Goal: Task Accomplishment & Management: Complete application form

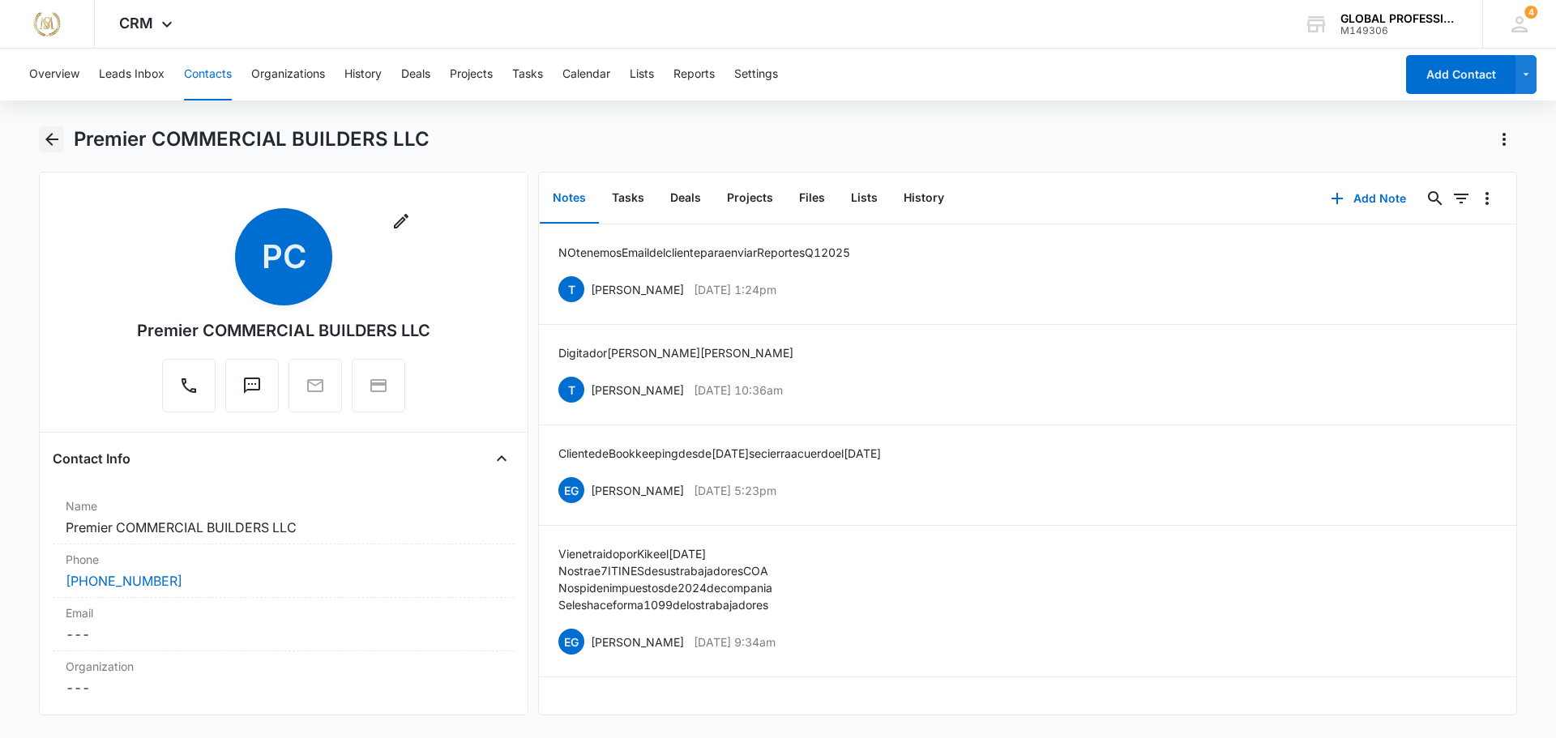
click at [52, 130] on icon "Back" at bounding box center [51, 139] width 19 height 19
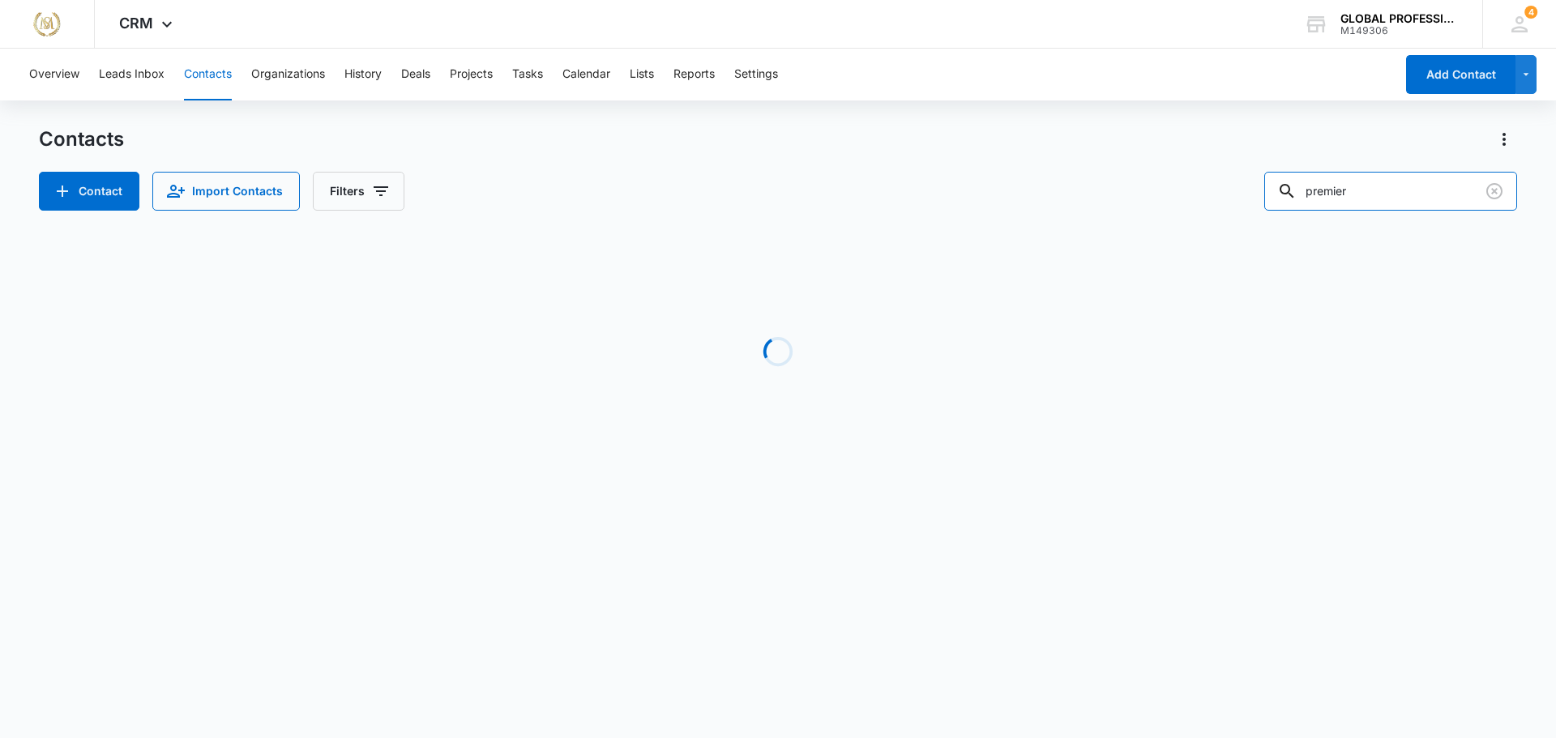
drag, startPoint x: 1396, startPoint y: 194, endPoint x: 935, endPoint y: 202, distance: 460.4
click at [938, 202] on div "Contact Import Contacts Filters premier" at bounding box center [778, 191] width 1478 height 39
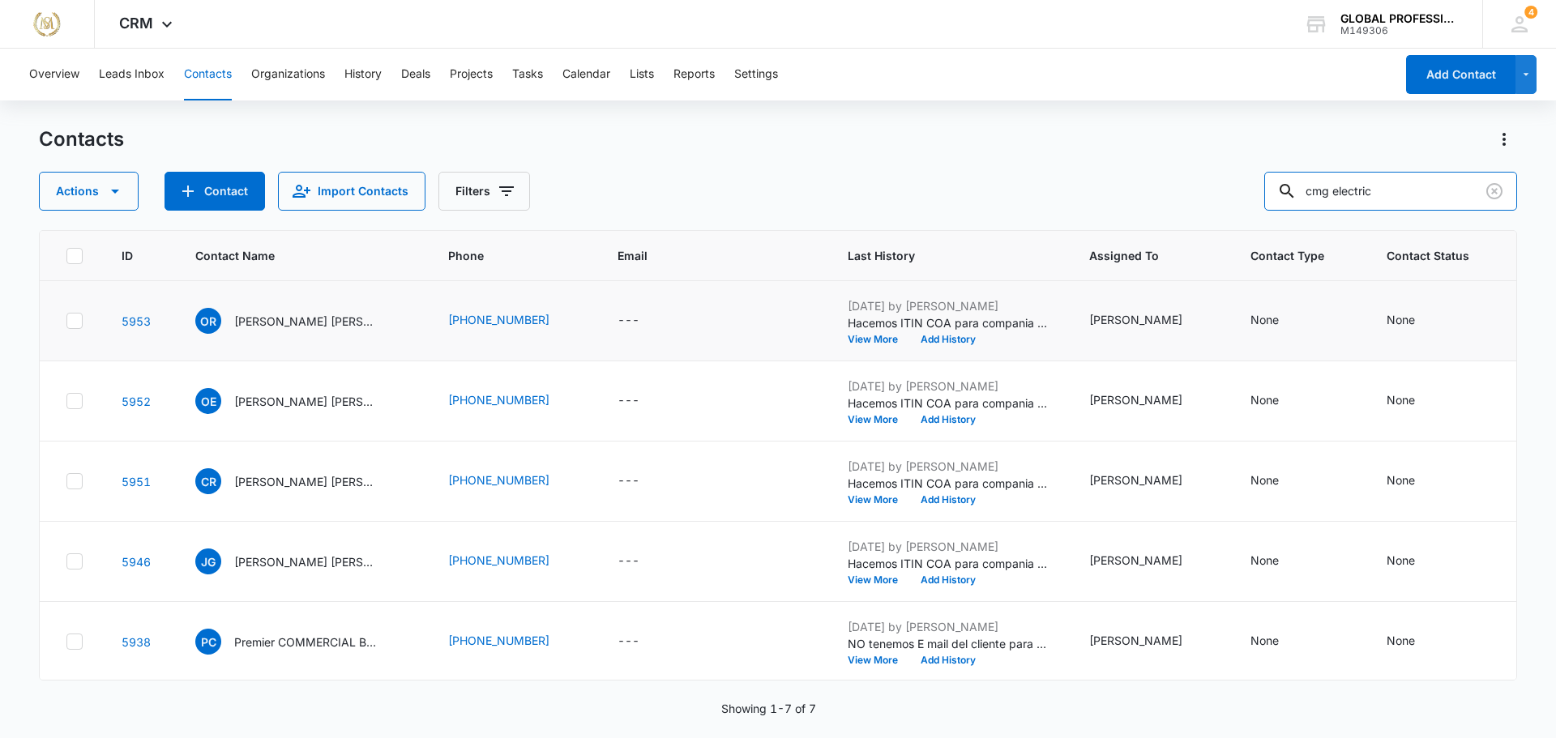
type input "cmg electric"
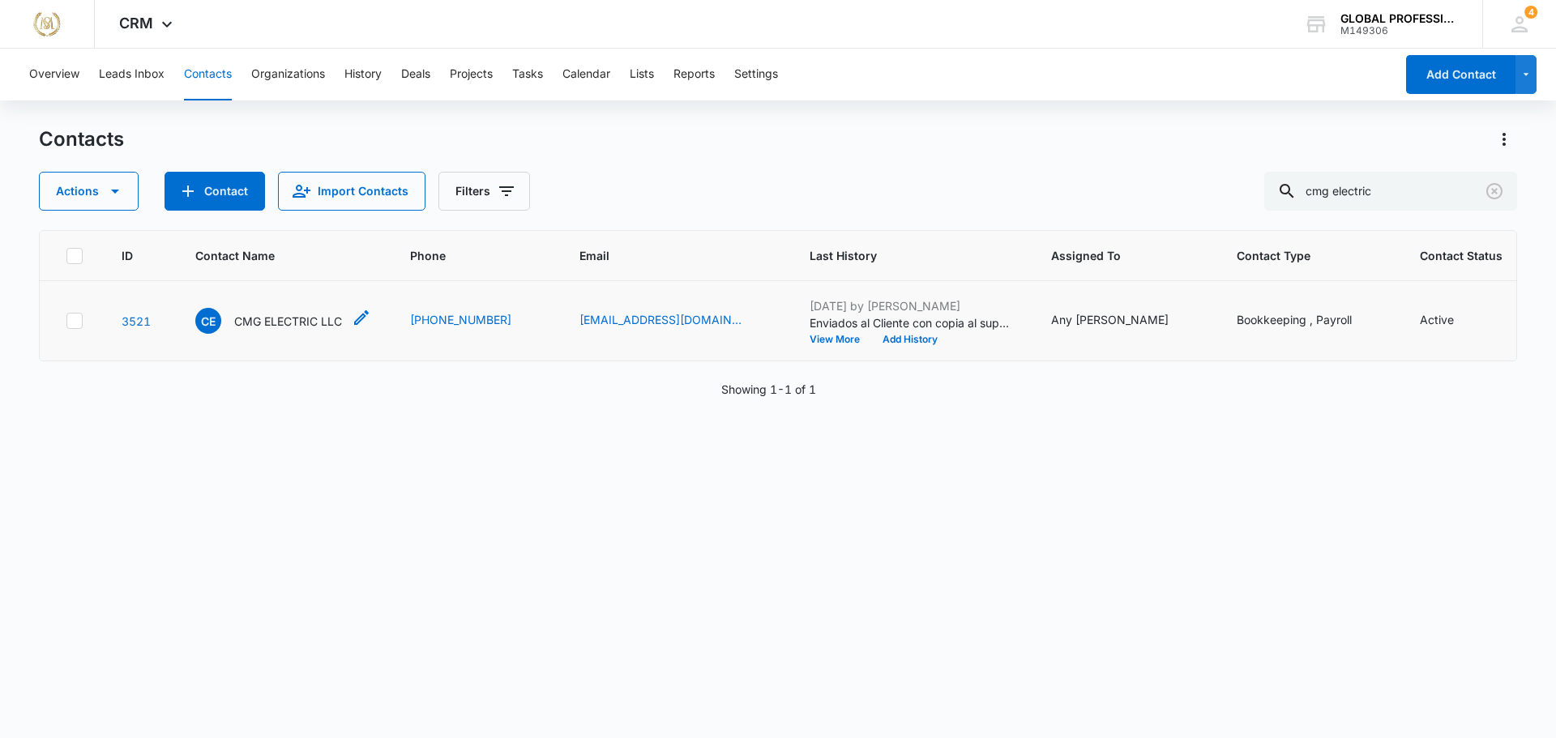
click at [267, 330] on p "CMG ELECTRIC LLC" at bounding box center [288, 321] width 108 height 17
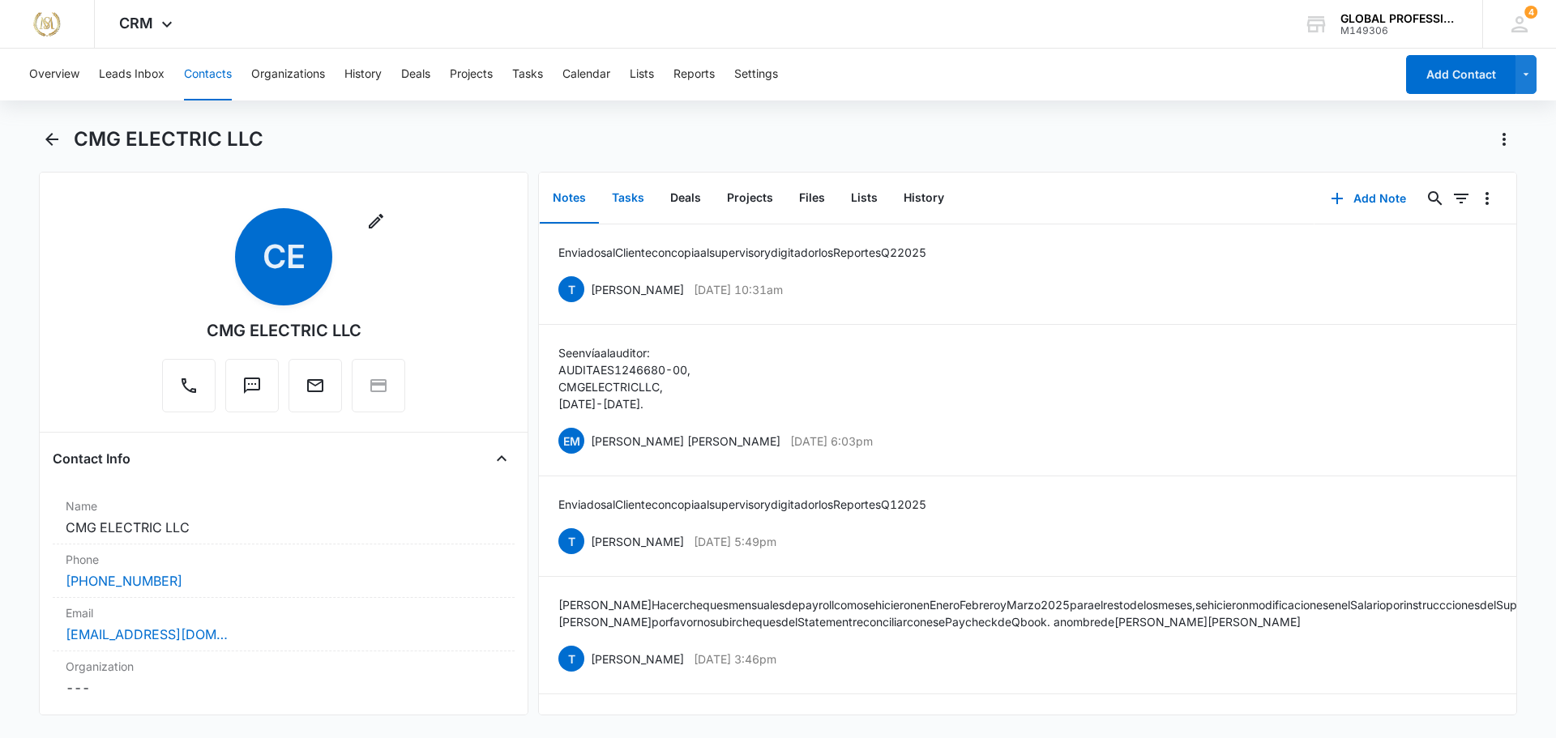
click at [635, 205] on button "Tasks" at bounding box center [628, 198] width 58 height 50
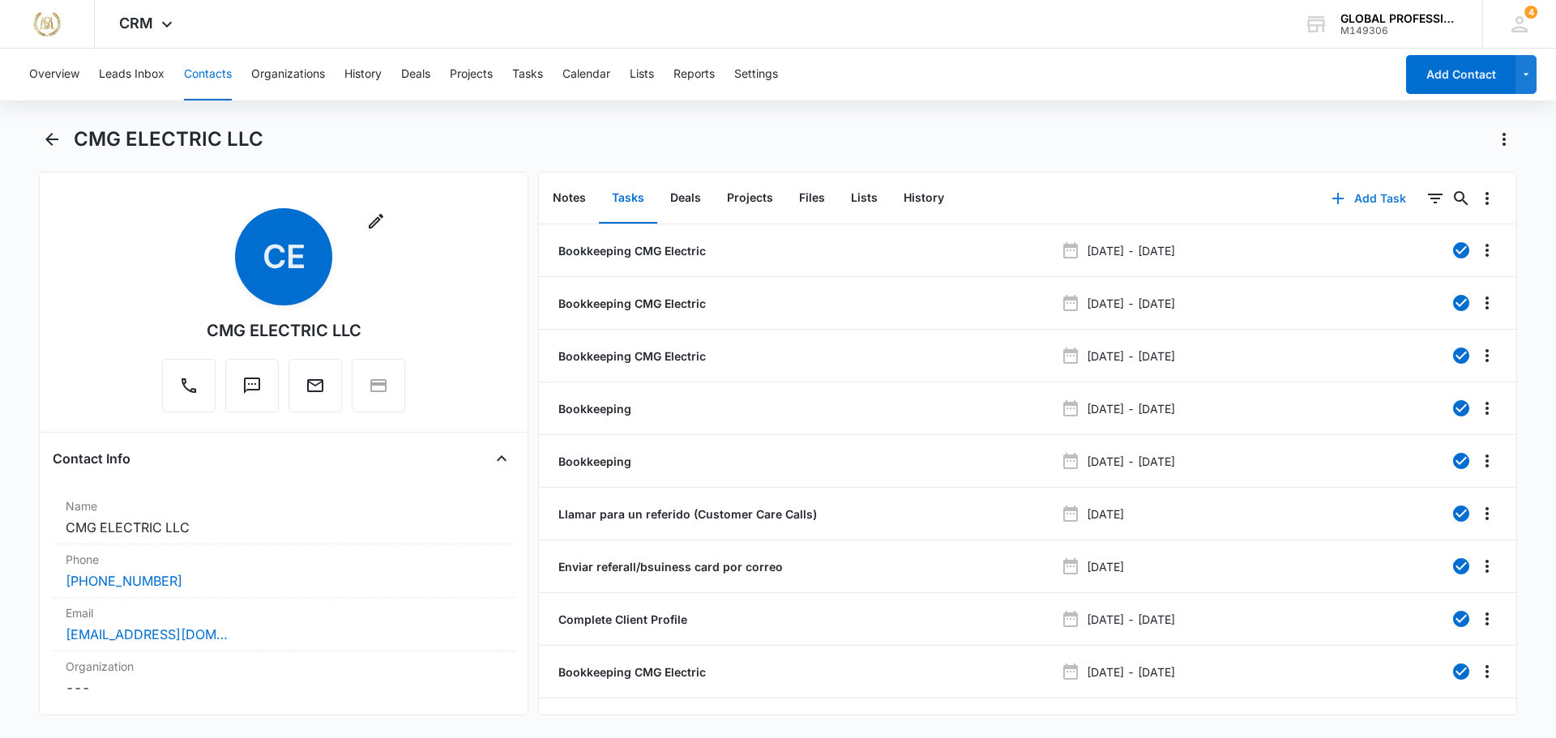
click at [1365, 197] on button "Add Task" at bounding box center [1368, 198] width 107 height 39
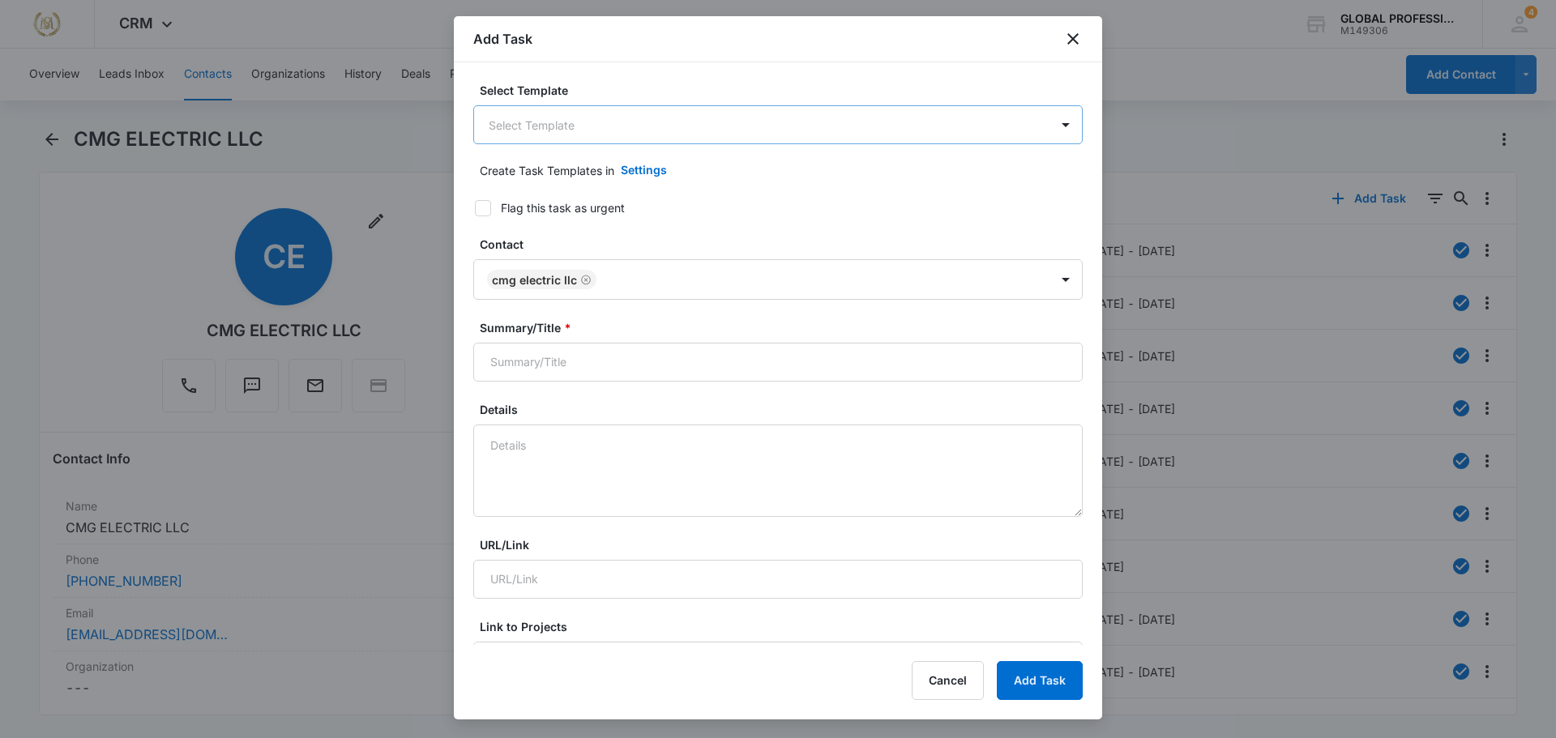
click at [617, 118] on body "Manuel Sierra Does Marketing – helping companies achieve their goals or streaml…" at bounding box center [778, 369] width 1556 height 738
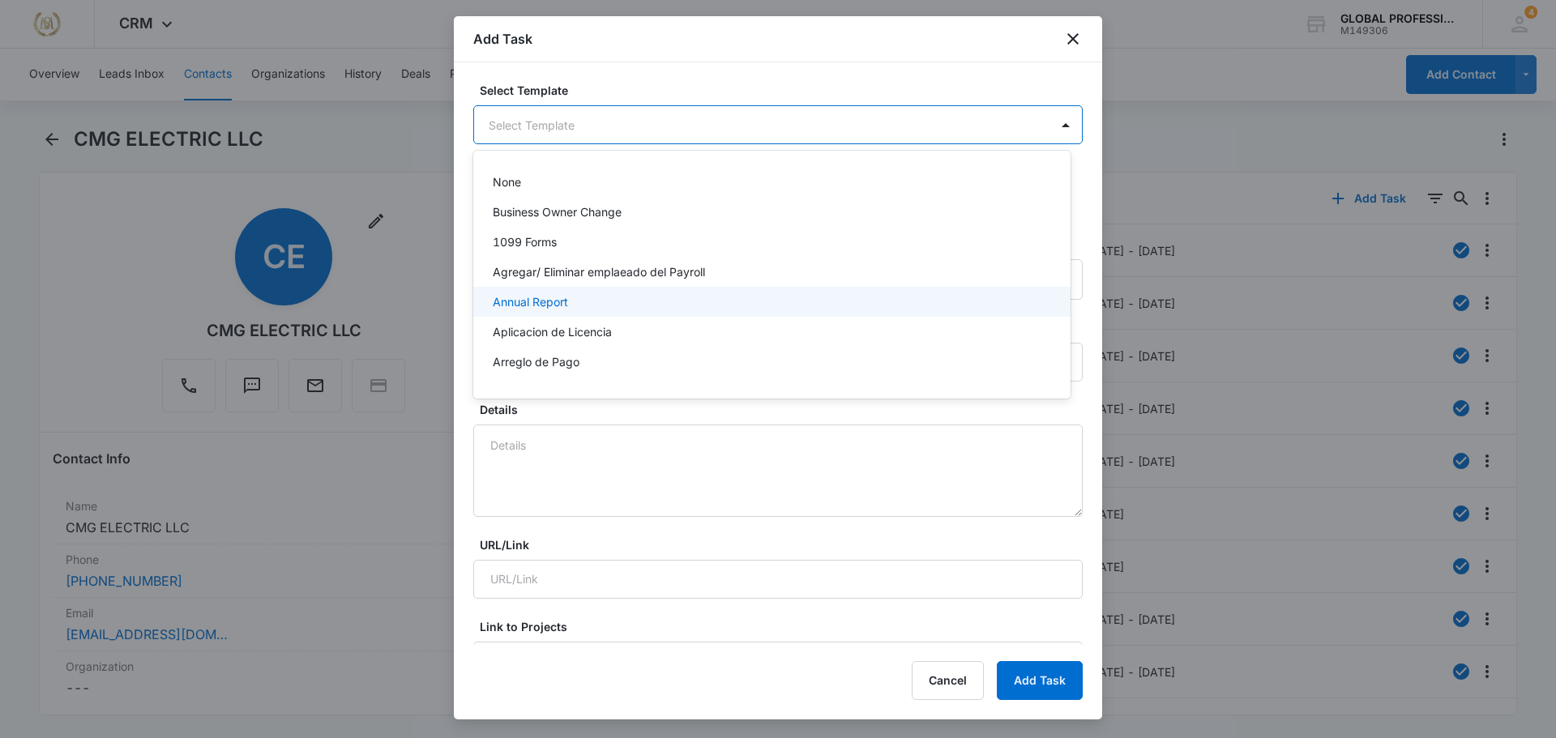
click at [588, 300] on div "Annual Report" at bounding box center [770, 301] width 555 height 17
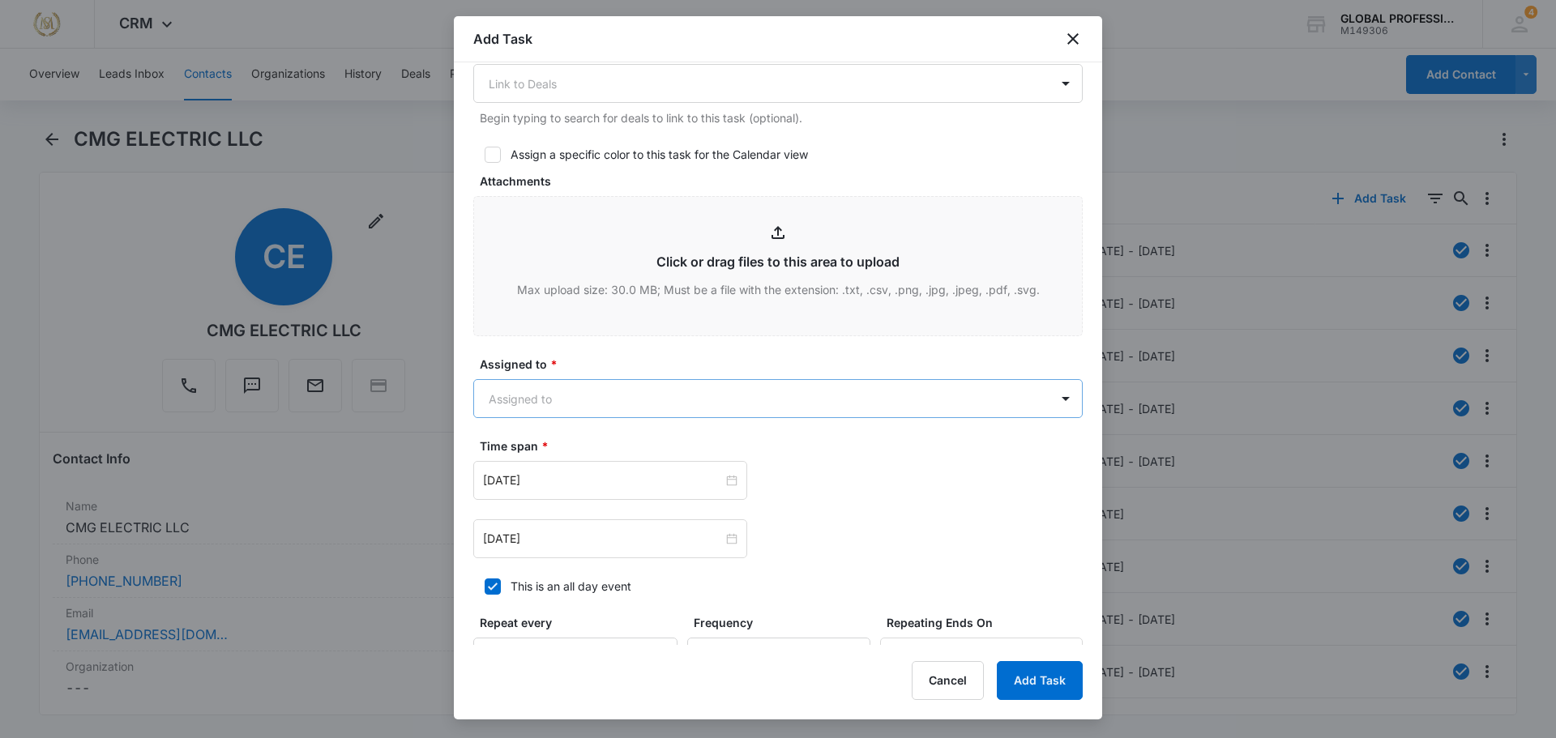
scroll to position [729, 0]
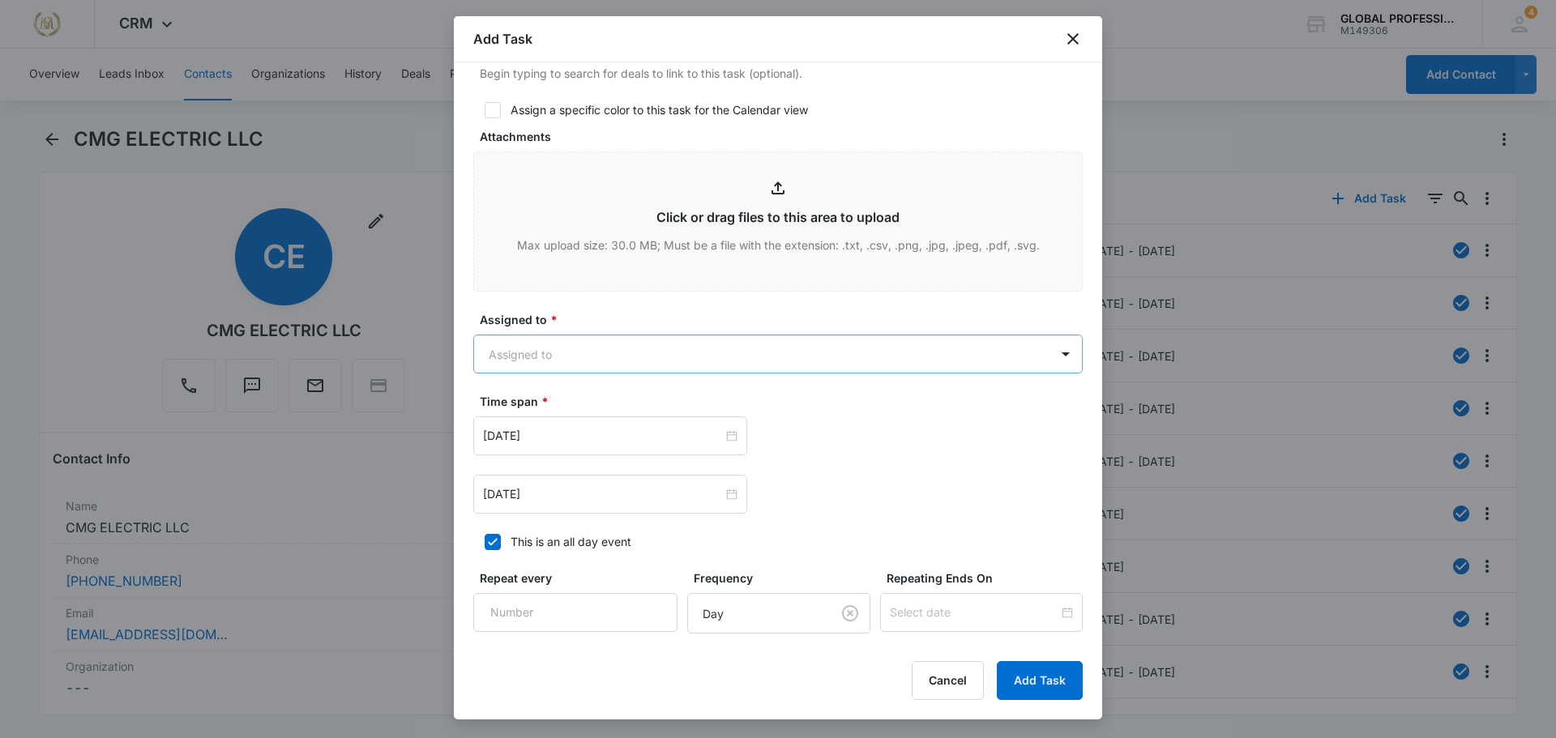
click at [599, 353] on body "Manuel Sierra Does Marketing – helping companies achieve their goals or streaml…" at bounding box center [778, 369] width 1556 height 738
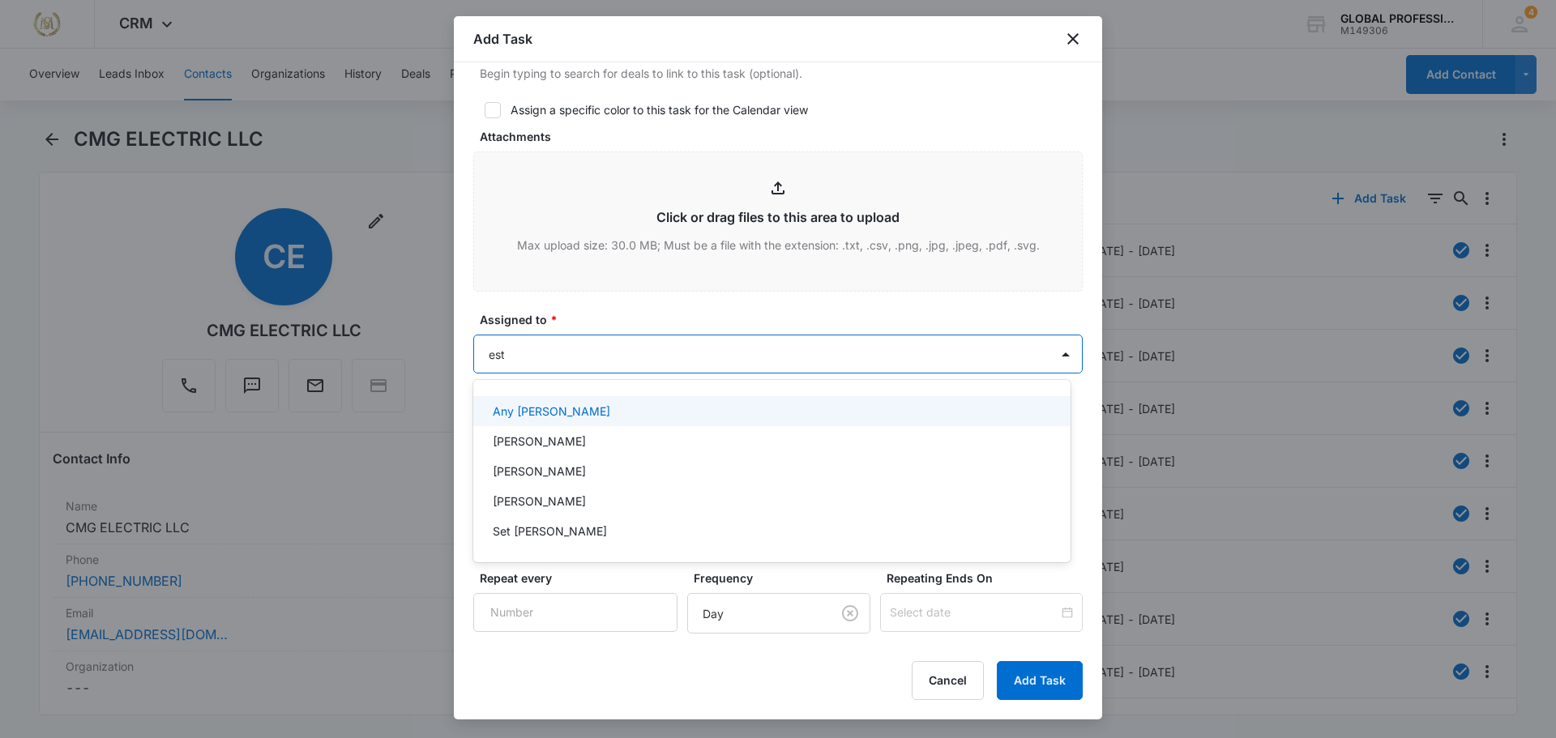
type input "este"
click at [615, 401] on div "ESTERLYN ARTEAGA" at bounding box center [771, 411] width 597 height 30
click at [1032, 310] on div at bounding box center [778, 369] width 1556 height 738
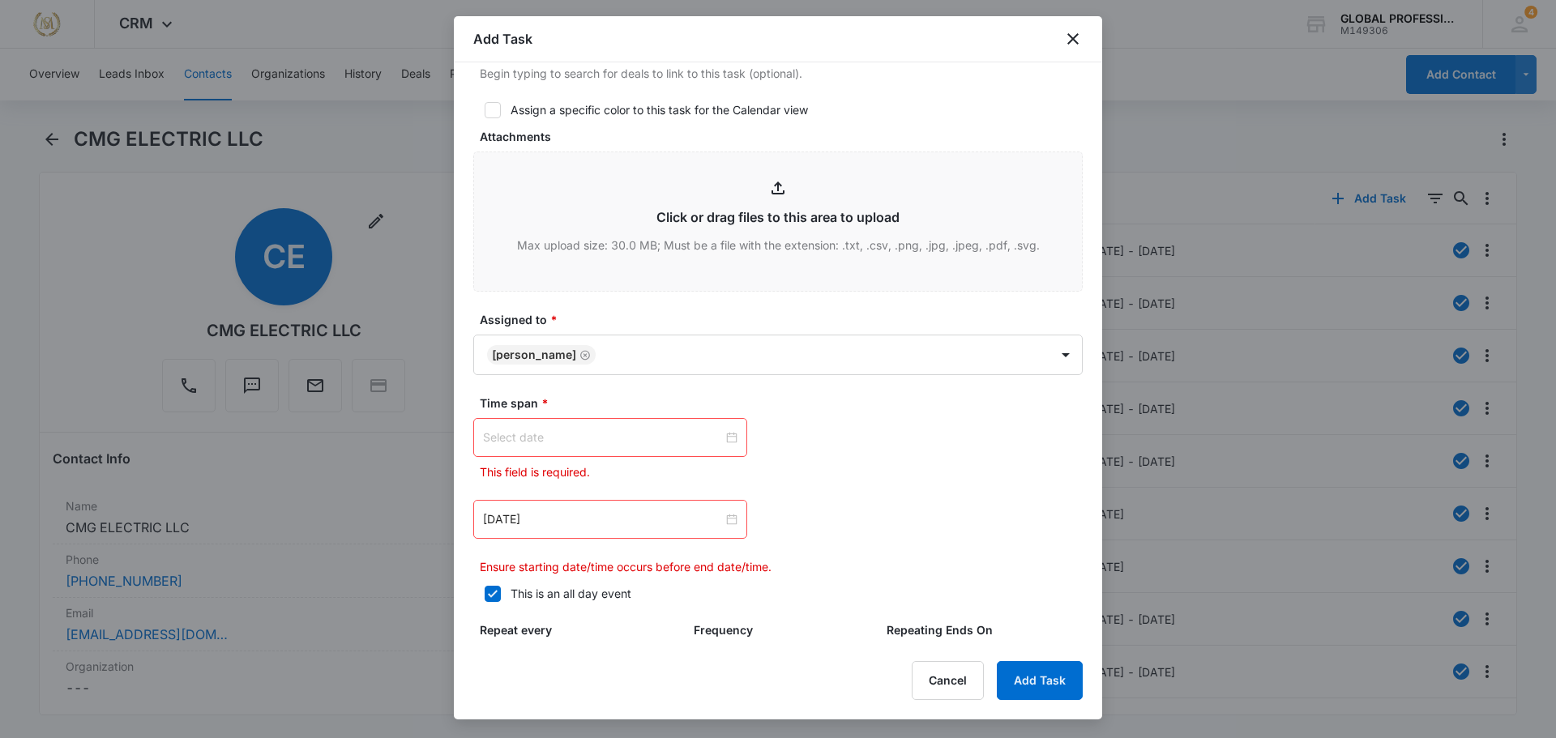
click at [725, 438] on div at bounding box center [610, 438] width 254 height 18
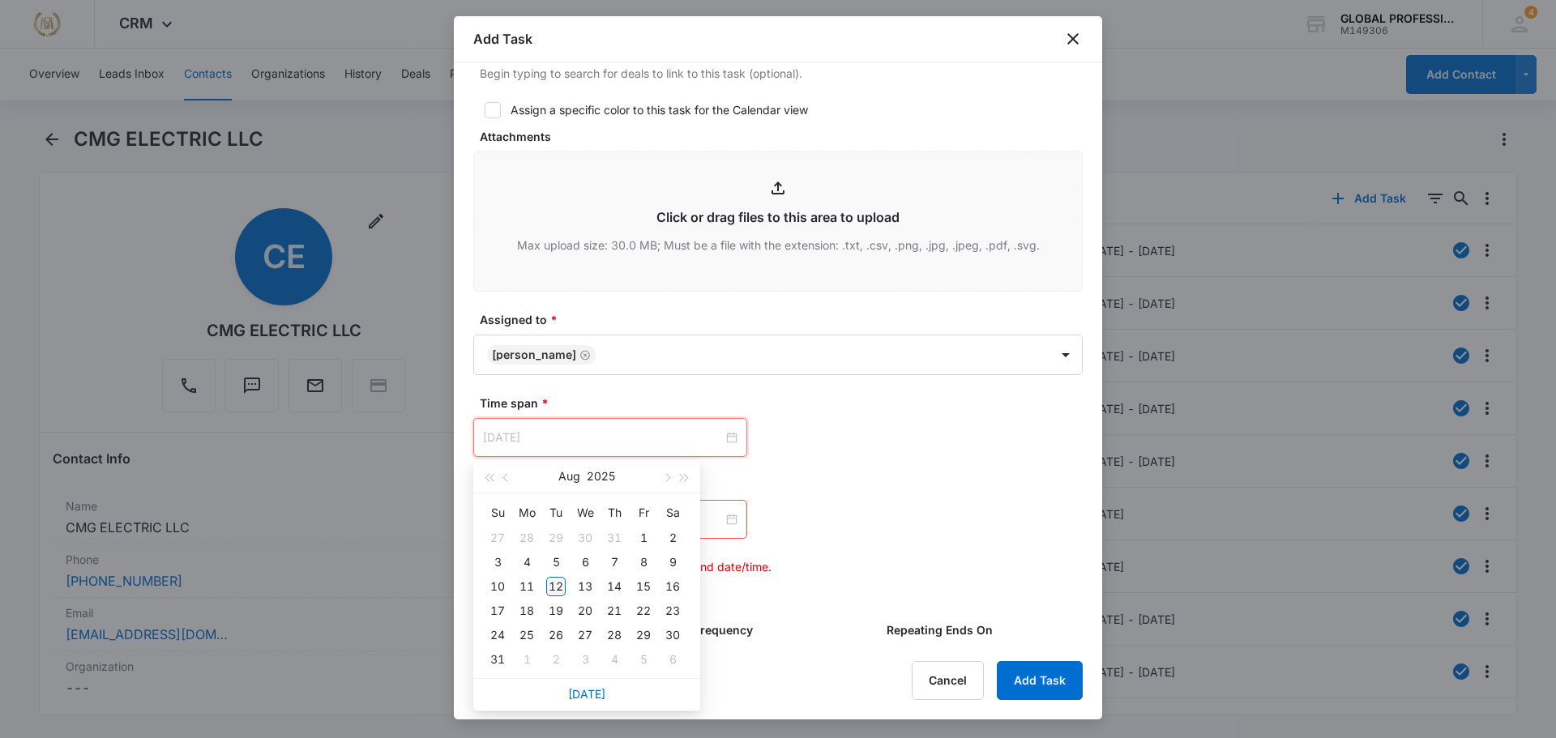
type input "Aug 12, 2025"
click at [558, 587] on div "12" at bounding box center [555, 586] width 19 height 19
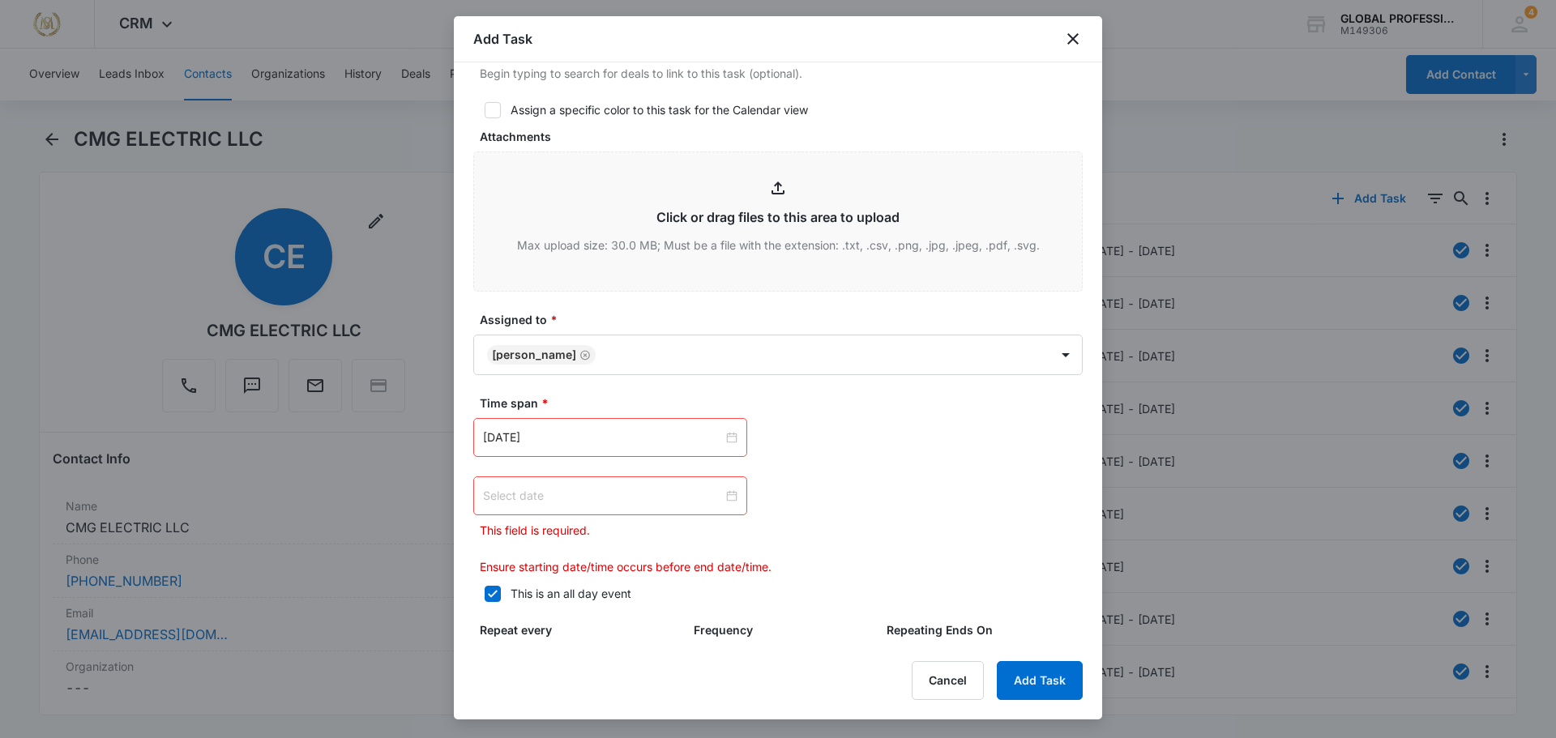
click at [725, 498] on div at bounding box center [610, 496] width 254 height 18
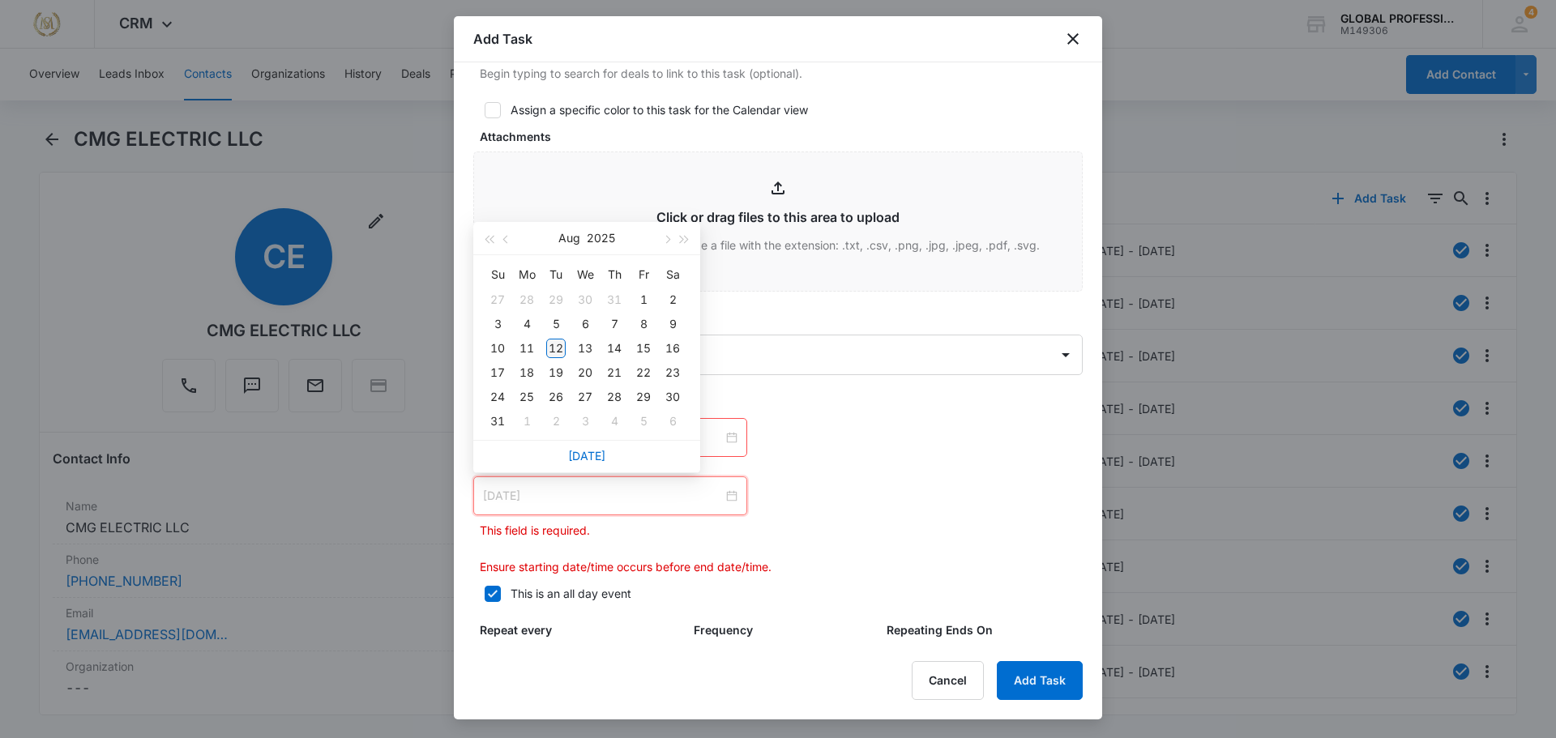
type input "Aug 12, 2025"
click at [554, 350] on div "12" at bounding box center [555, 348] width 19 height 19
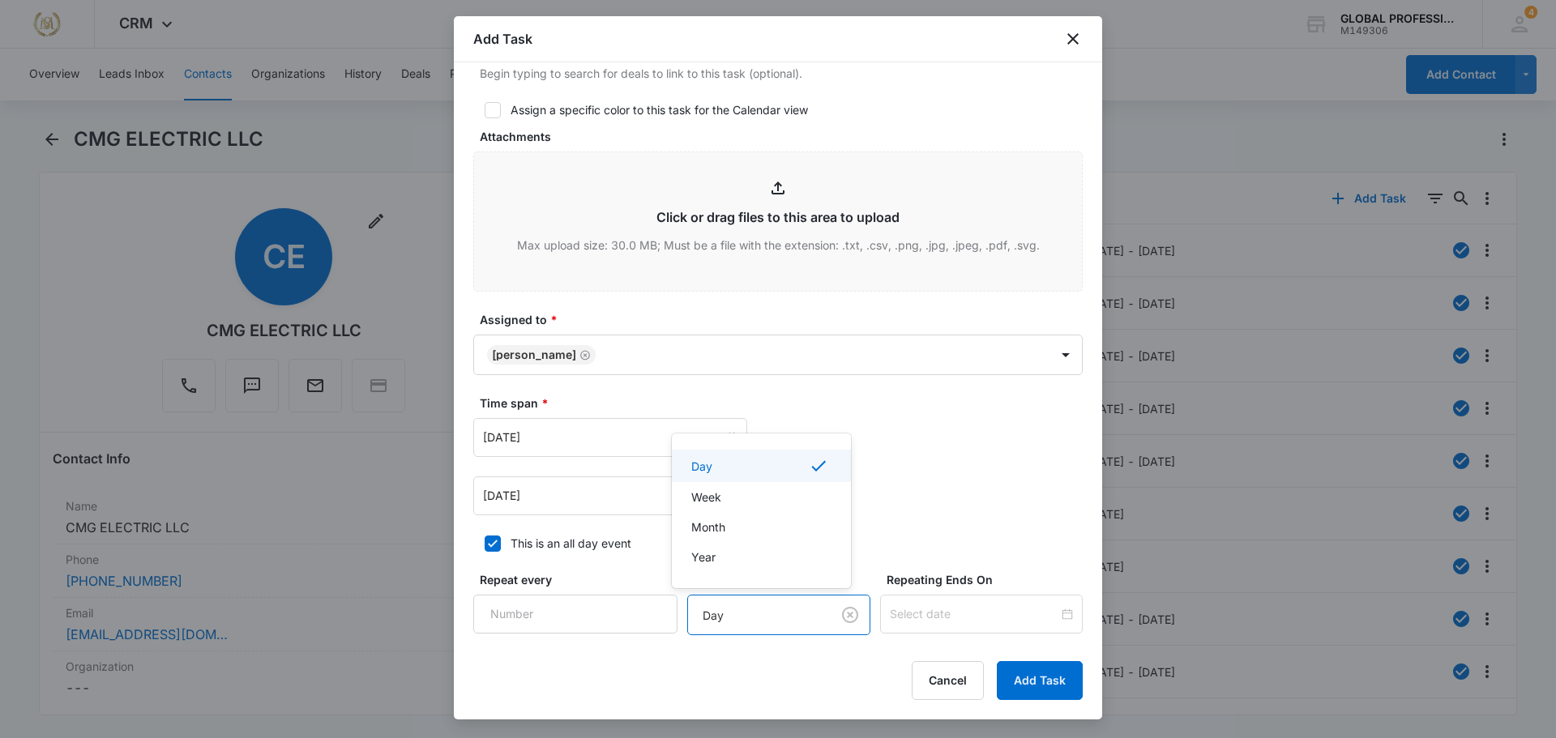
click at [755, 619] on body "Manuel Sierra Does Marketing – helping companies achieve their goals or streaml…" at bounding box center [778, 369] width 1556 height 738
click at [723, 556] on div "Year" at bounding box center [759, 557] width 137 height 17
click at [1045, 680] on button "Add Task" at bounding box center [1040, 680] width 86 height 39
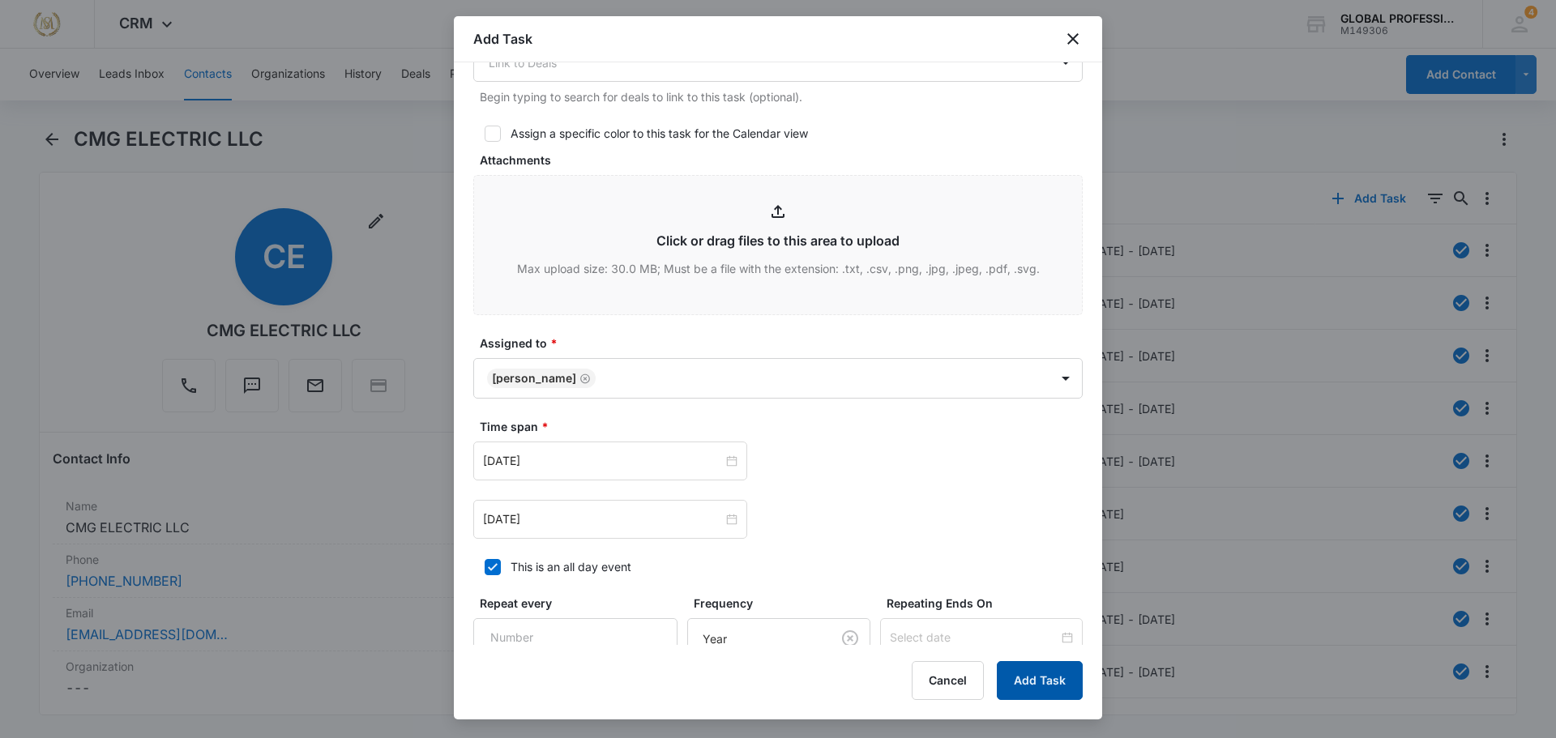
scroll to position [11, 0]
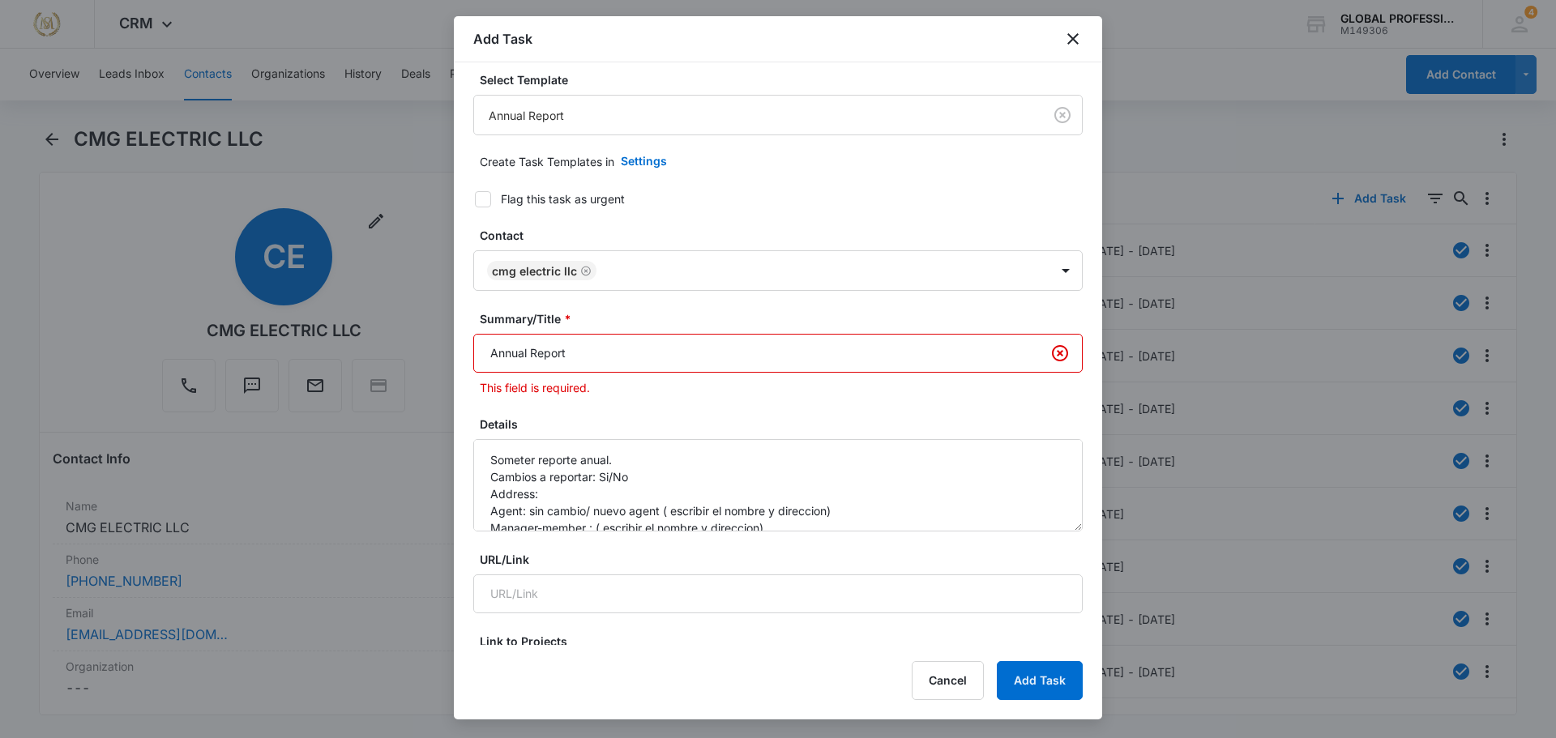
click at [616, 355] on input "Annual Report" at bounding box center [777, 353] width 609 height 39
drag, startPoint x: 606, startPoint y: 354, endPoint x: 658, endPoint y: 356, distance: 51.9
click at [627, 355] on input "Annual Report" at bounding box center [777, 353] width 609 height 39
drag, startPoint x: 1067, startPoint y: 352, endPoint x: 1054, endPoint y: 352, distance: 12.2
click at [1063, 353] on input "Annual Report" at bounding box center [777, 353] width 609 height 39
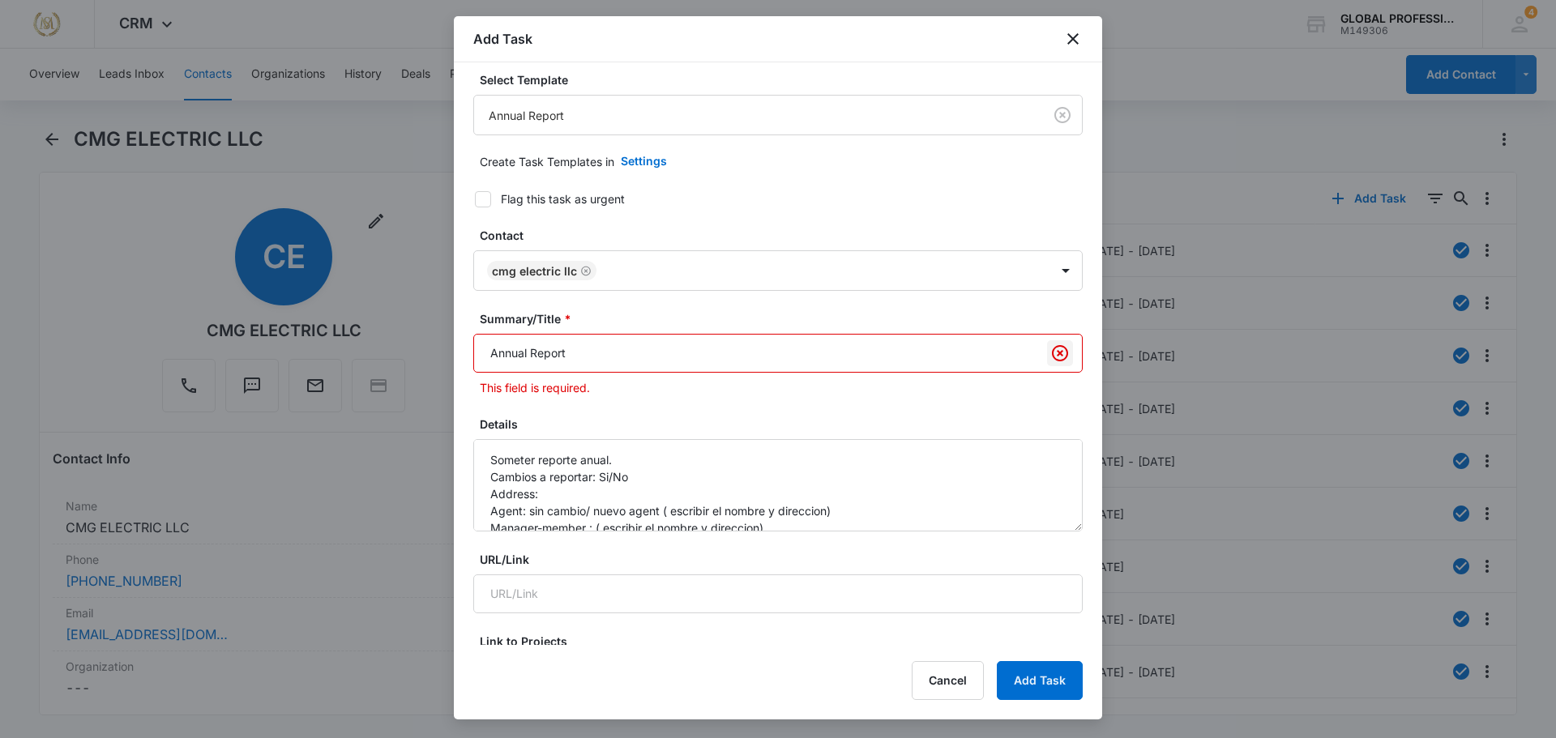
click at [1053, 352] on icon "Clear" at bounding box center [1059, 353] width 19 height 19
click at [984, 360] on input "Summary/Title *" at bounding box center [777, 353] width 609 height 39
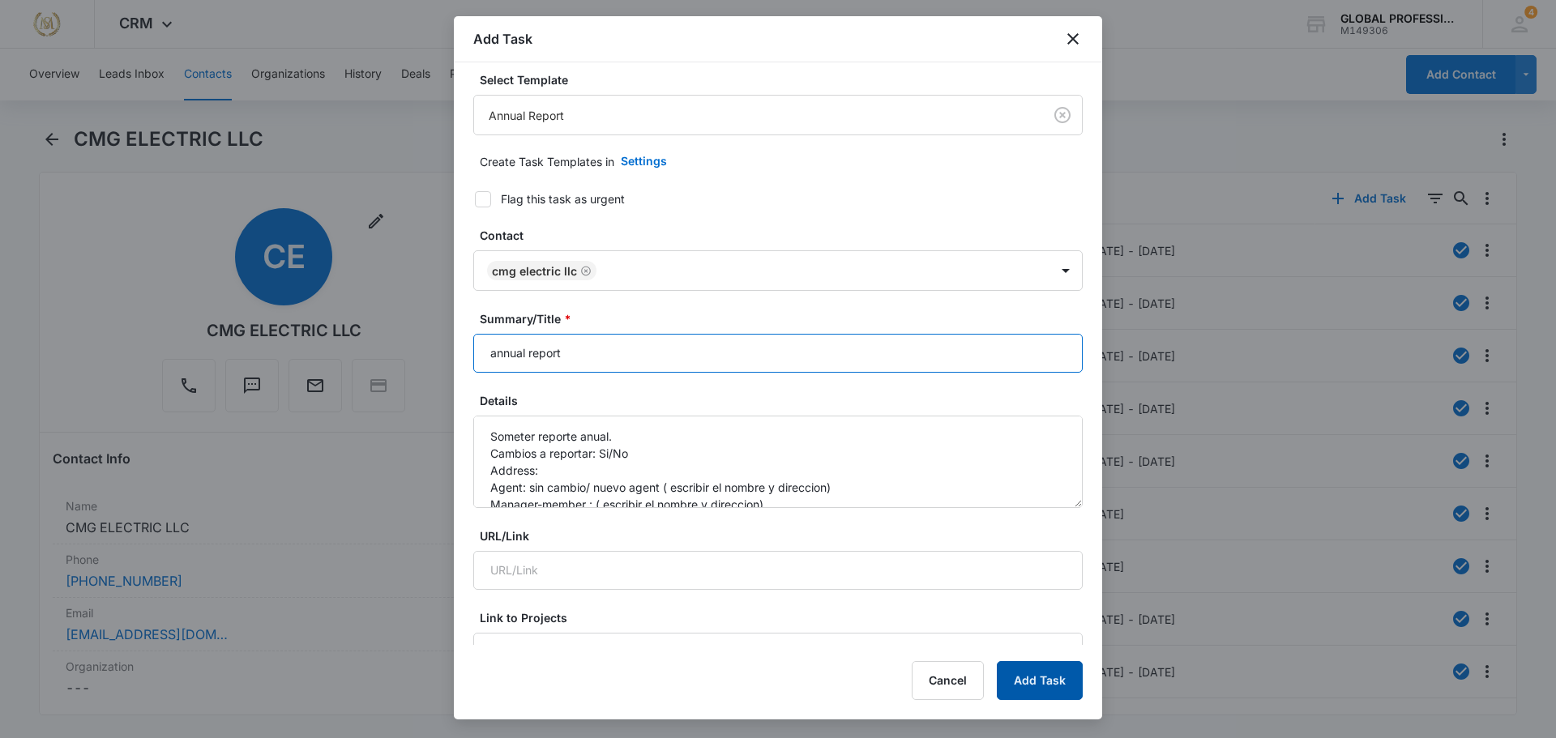
type input "annual report"
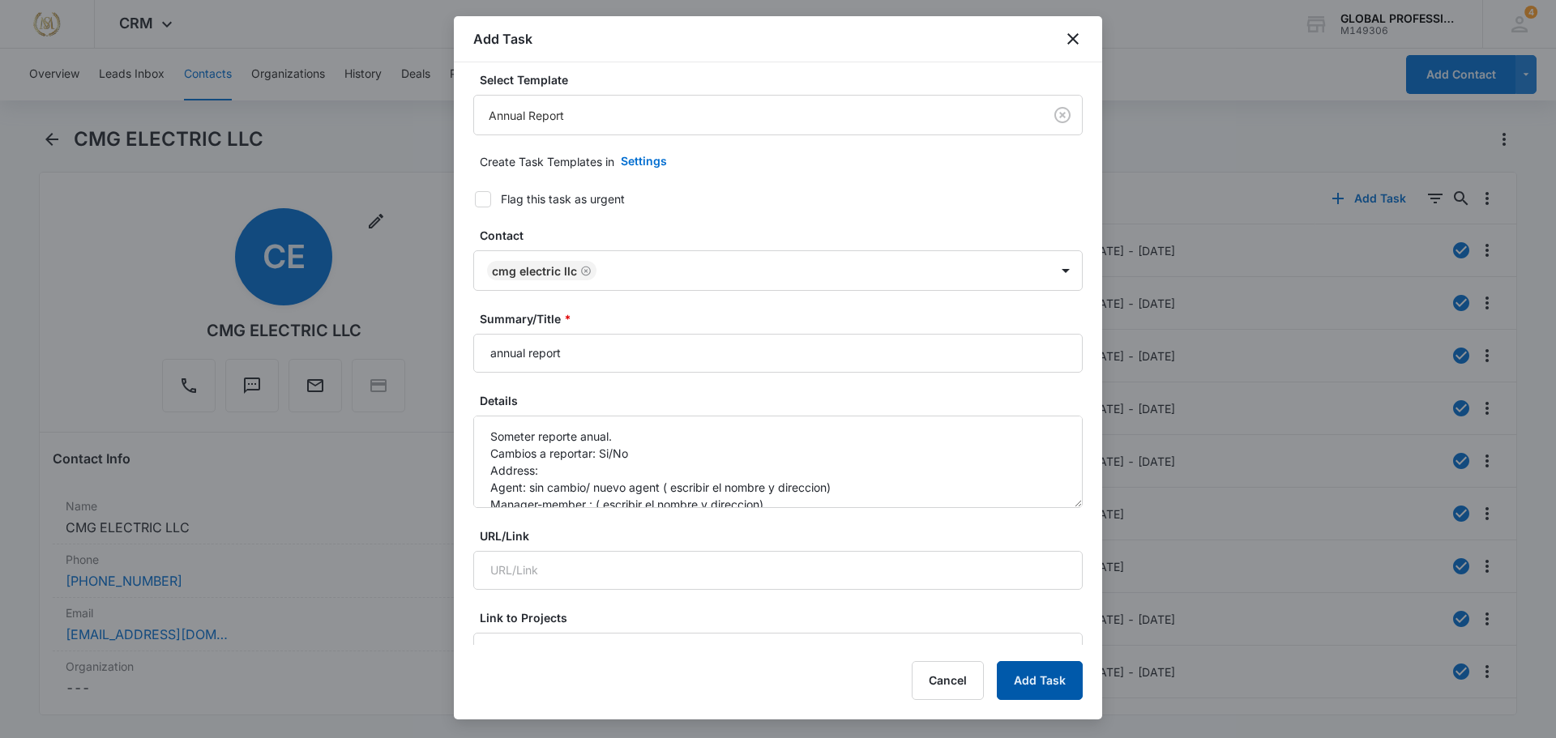
click at [1057, 678] on button "Add Task" at bounding box center [1040, 680] width 86 height 39
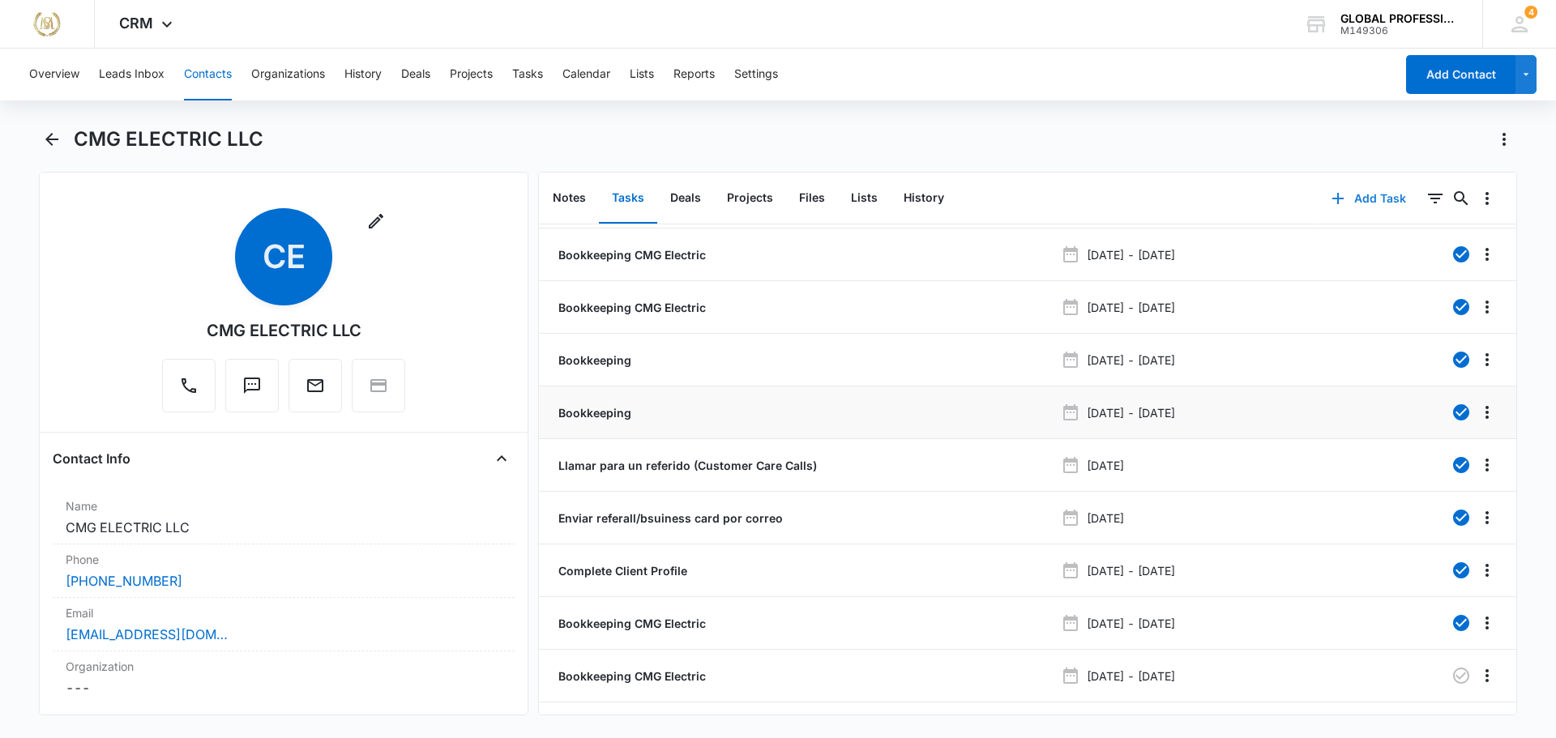
scroll to position [0, 0]
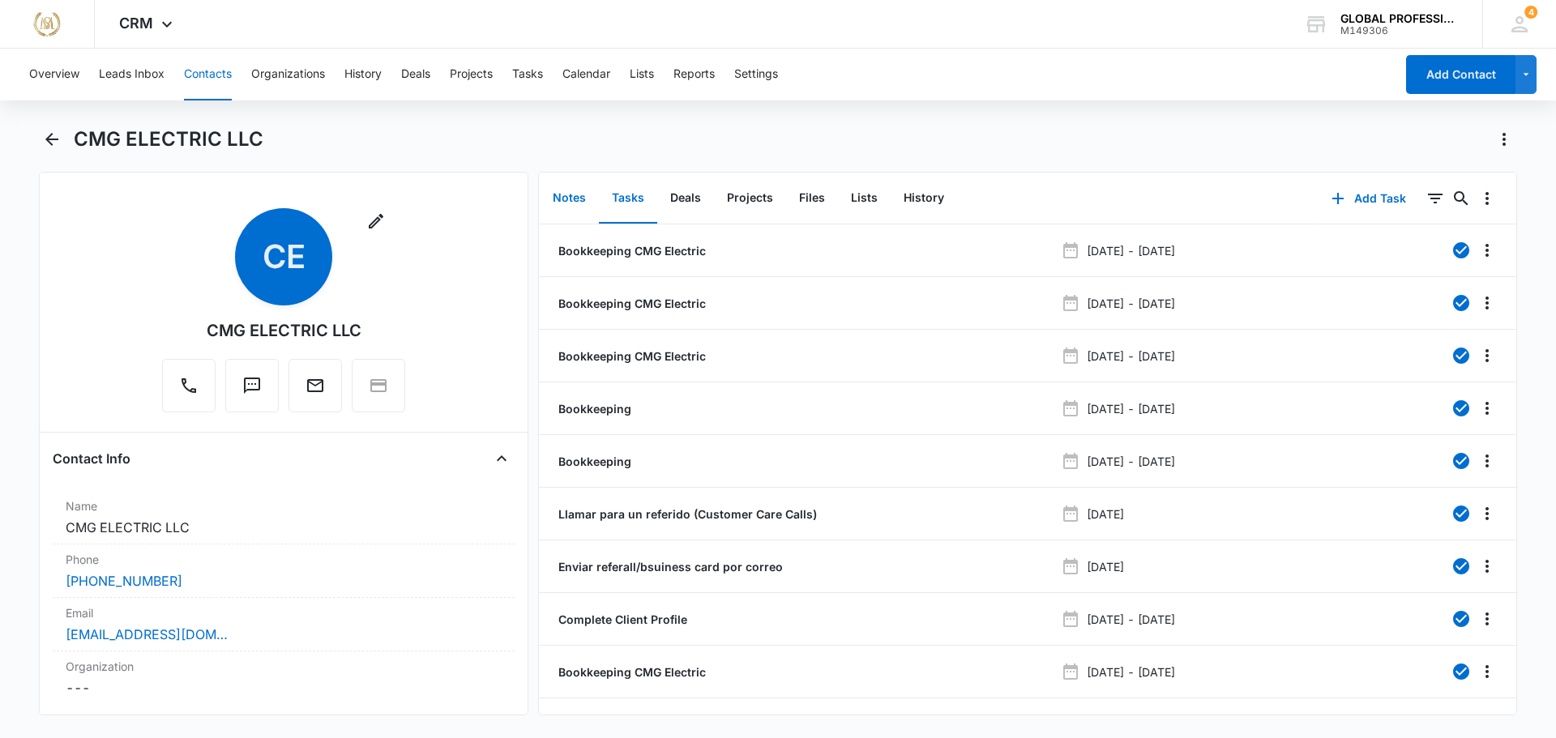
click at [571, 199] on button "Notes" at bounding box center [569, 198] width 59 height 50
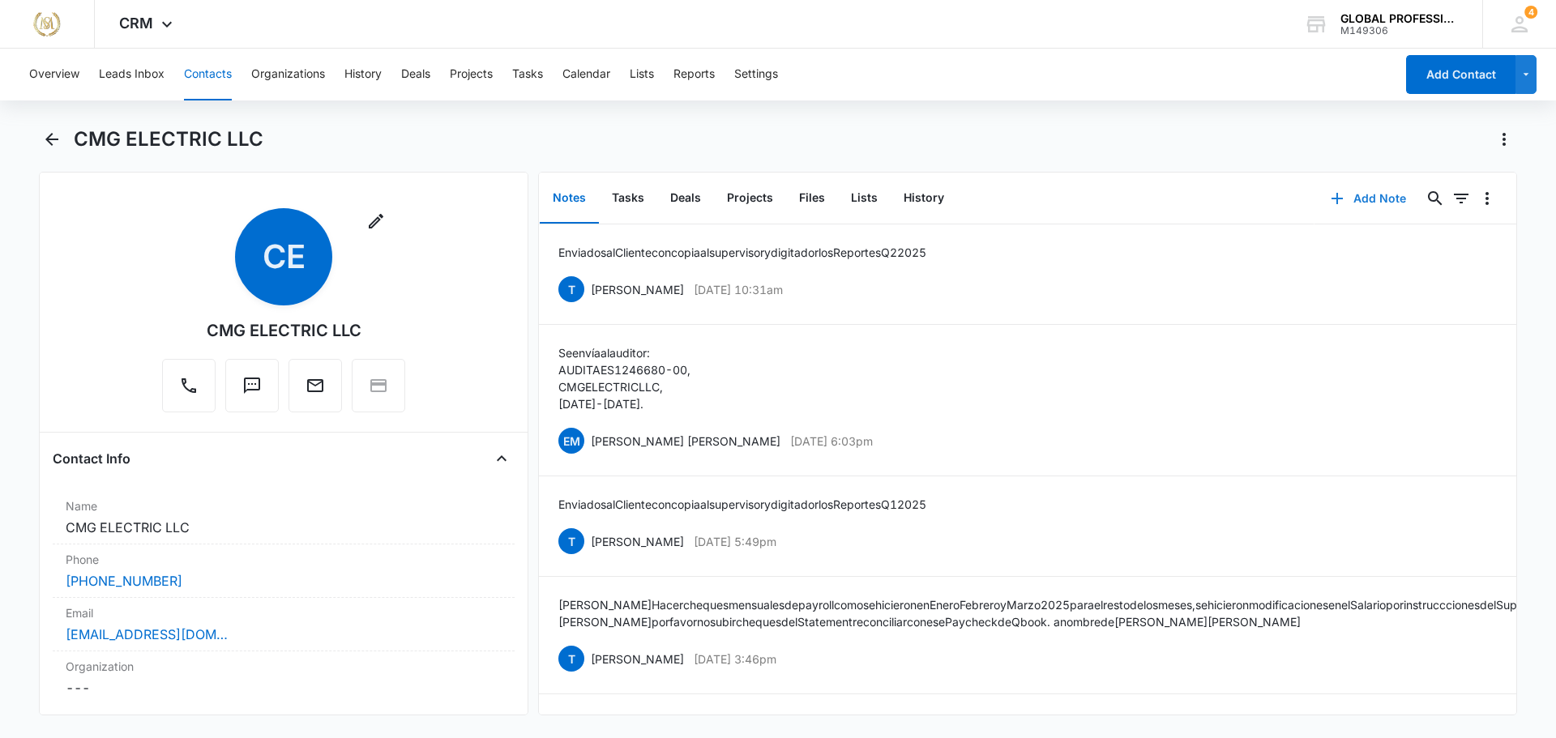
click at [1341, 191] on button "Add Note" at bounding box center [1369, 198] width 108 height 39
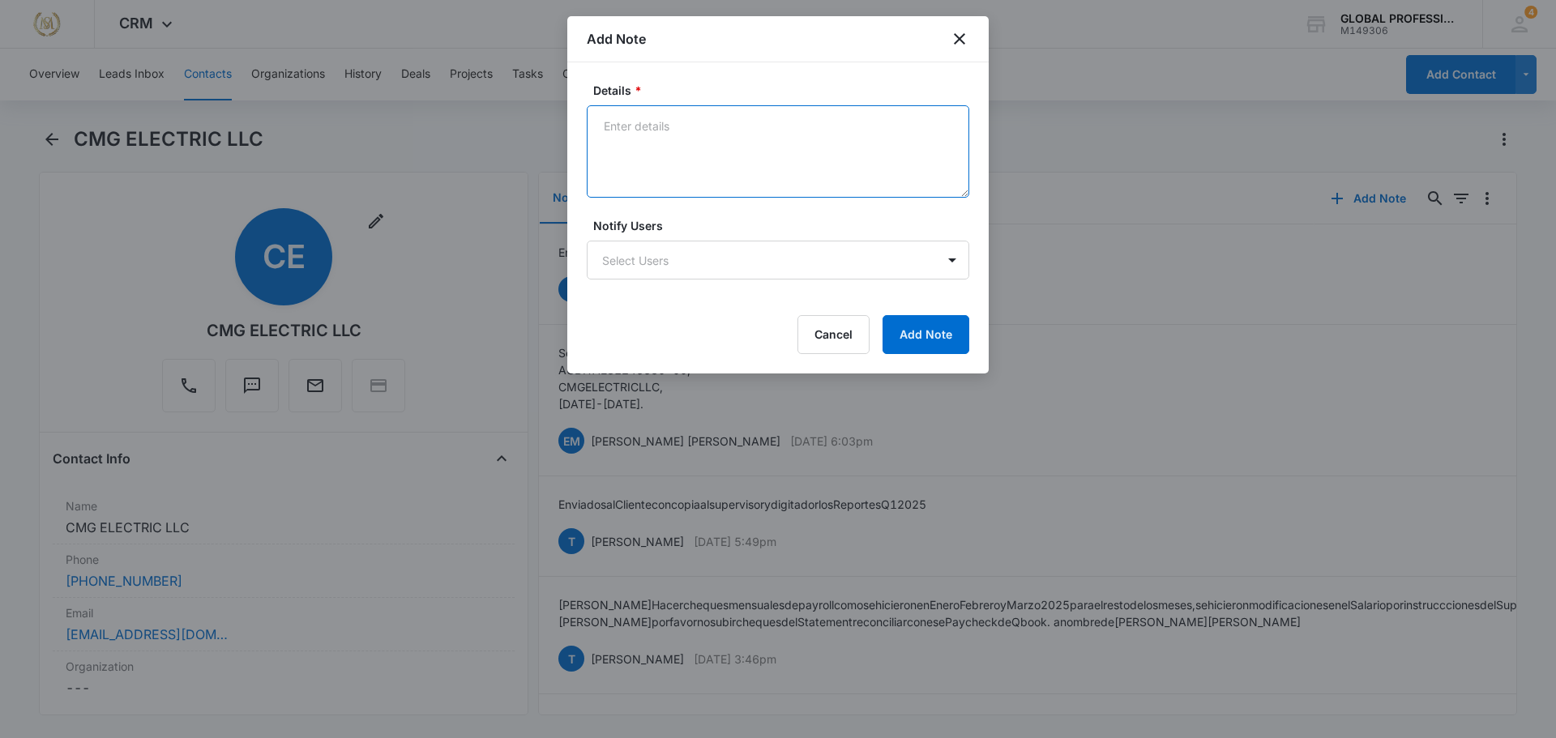
click at [705, 155] on textarea "Details *" at bounding box center [778, 151] width 383 height 92
type textarea "Hacemos Annual Report 08/12/2025"
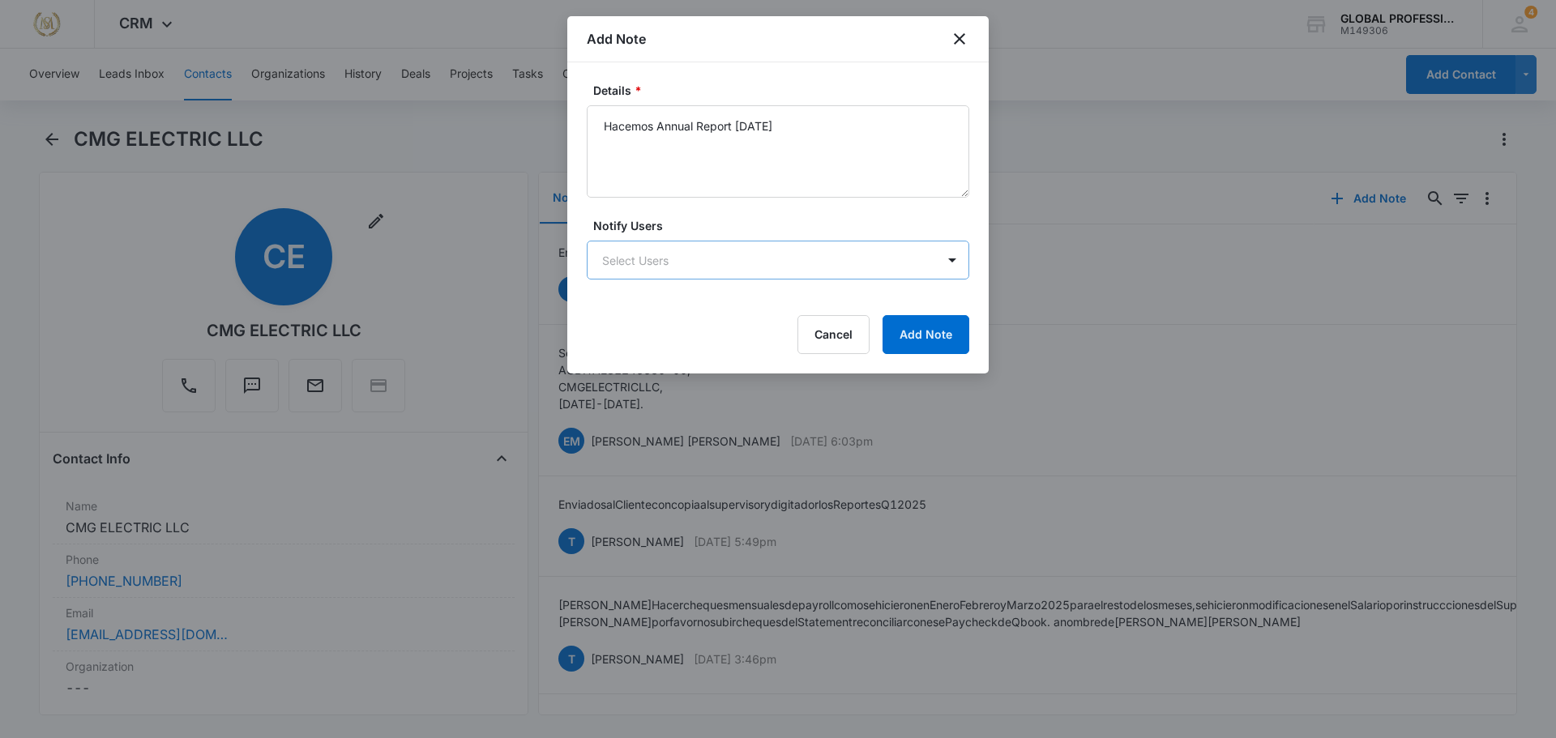
click at [840, 258] on body "Manuel Sierra Does Marketing – helping companies achieve their goals or streaml…" at bounding box center [778, 369] width 1556 height 738
type input "ester"
click at [749, 313] on div "ESTERLYN ARTEAGA" at bounding box center [776, 317] width 340 height 17
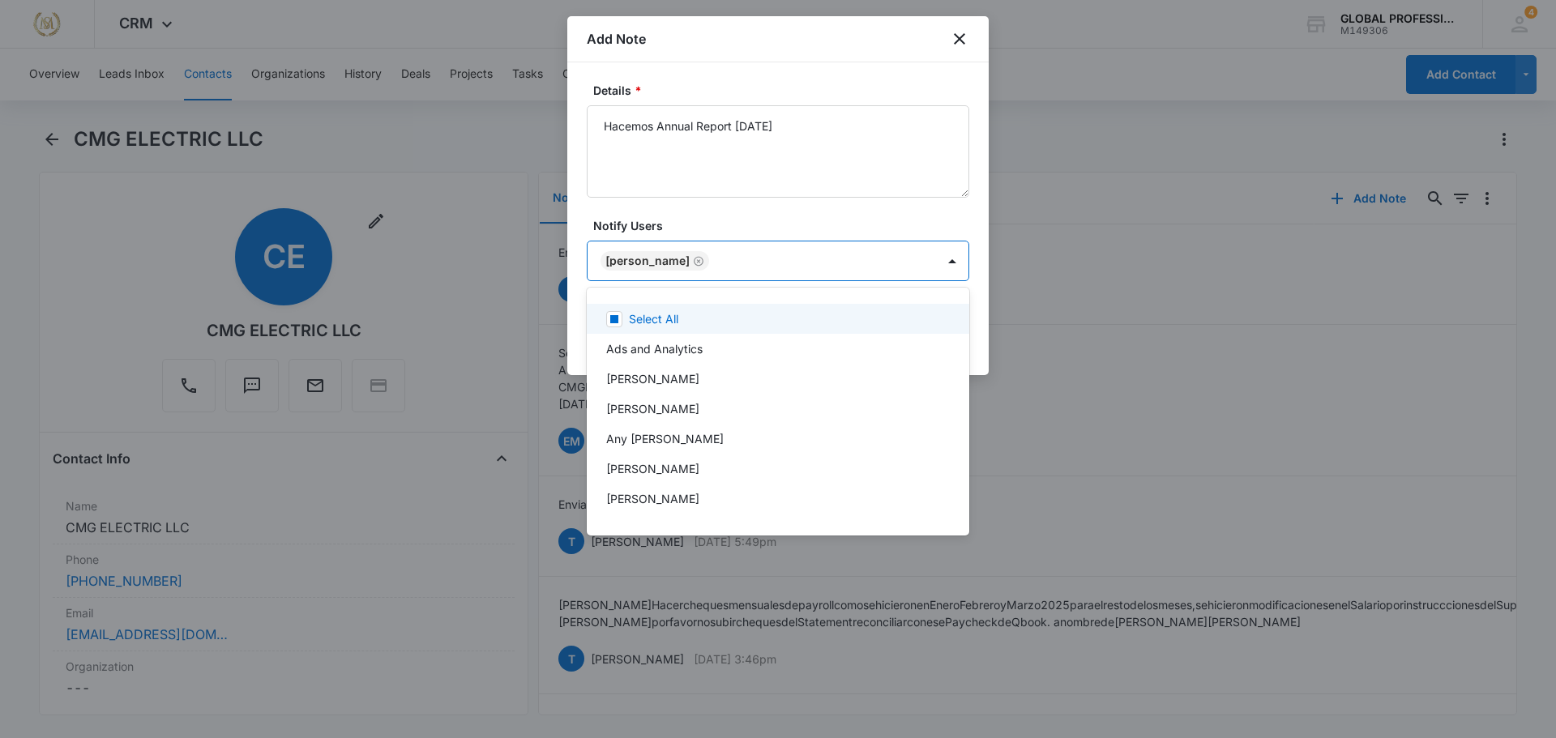
click at [982, 339] on div at bounding box center [778, 369] width 1556 height 738
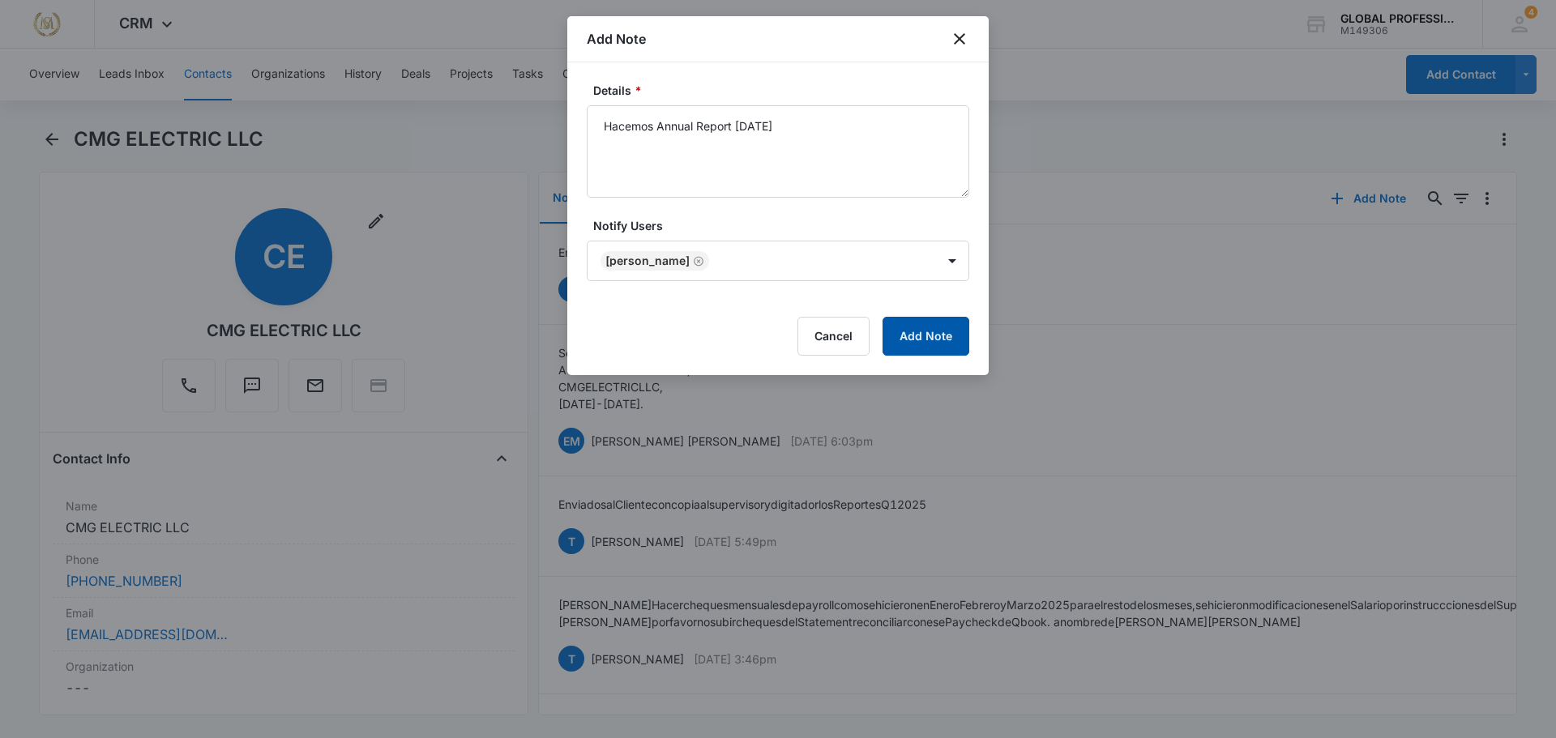
click at [943, 343] on button "Add Note" at bounding box center [926, 336] width 87 height 39
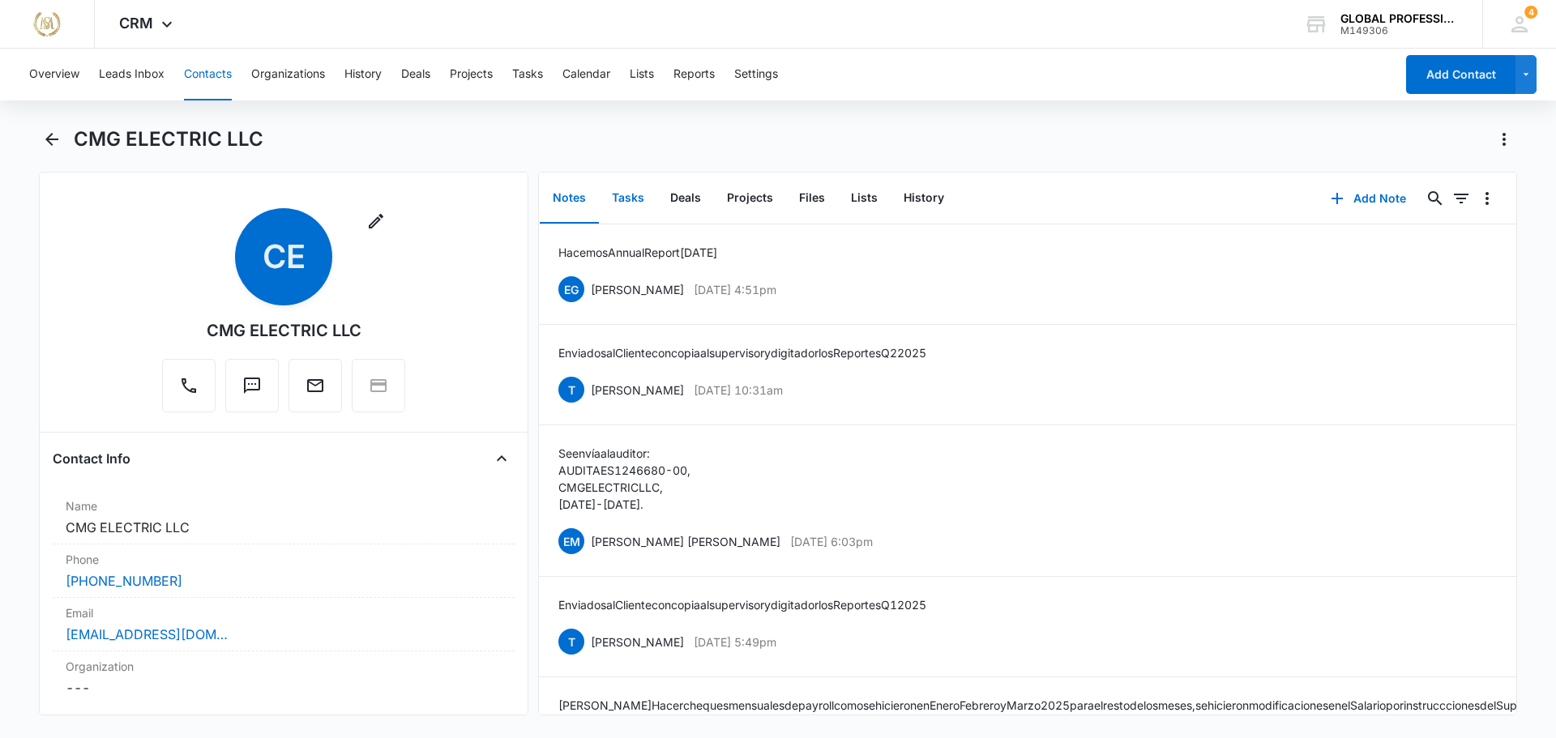
click at [606, 188] on button "Tasks" at bounding box center [628, 198] width 58 height 50
